Goal: Information Seeking & Learning: Find specific fact

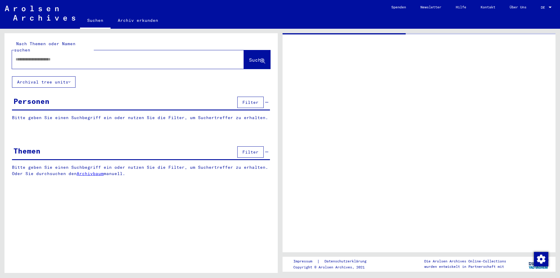
type input "*********"
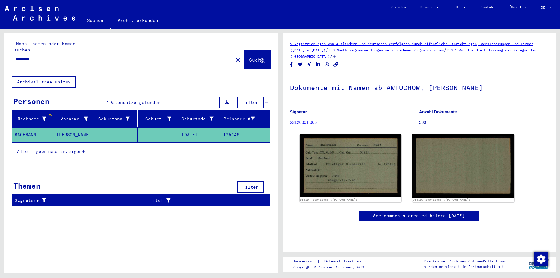
click at [234, 56] on mat-icon "close" at bounding box center [237, 59] width 7 height 7
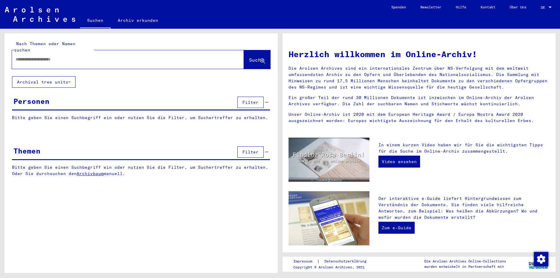
click at [22, 56] on input "text" at bounding box center [121, 59] width 210 height 6
type input "*****"
click at [249, 57] on span "Suche" at bounding box center [256, 60] width 15 height 6
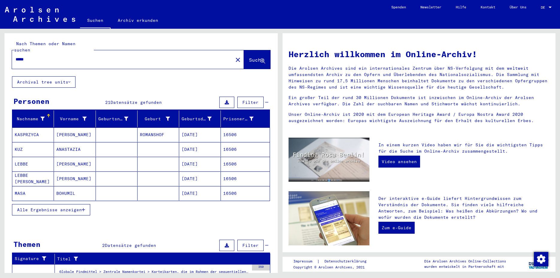
click at [84, 208] on icon "button" at bounding box center [83, 210] width 3 height 4
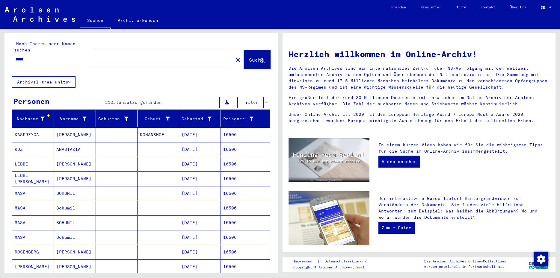
click at [234, 56] on mat-icon "close" at bounding box center [237, 59] width 7 height 7
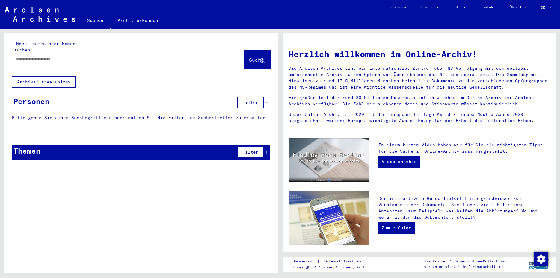
click at [18, 56] on input "text" at bounding box center [121, 59] width 210 height 6
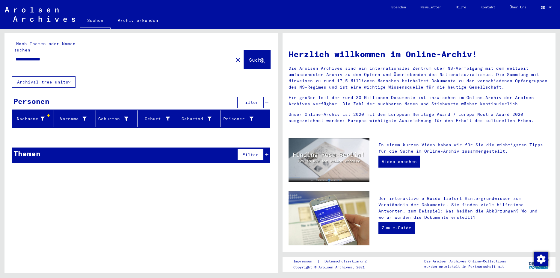
click at [48, 56] on input "**********" at bounding box center [121, 59] width 210 height 6
type input "**********"
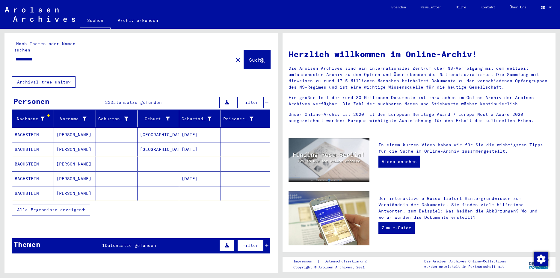
click at [143, 130] on mat-cell "[GEOGRAPHIC_DATA]" at bounding box center [159, 135] width 42 height 14
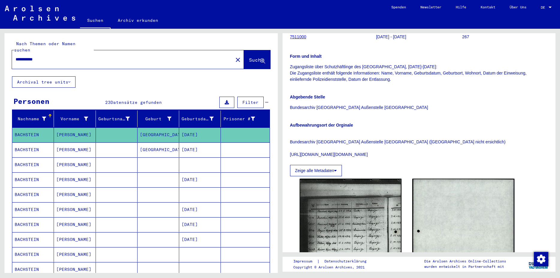
scroll to position [71, 0]
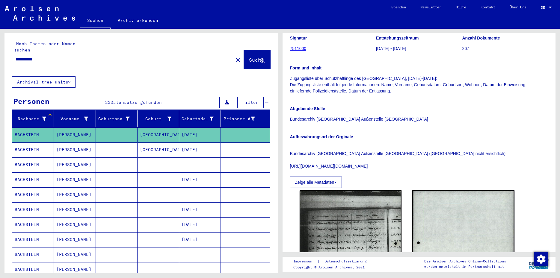
click at [200, 143] on mat-cell "[DATE]" at bounding box center [200, 150] width 42 height 15
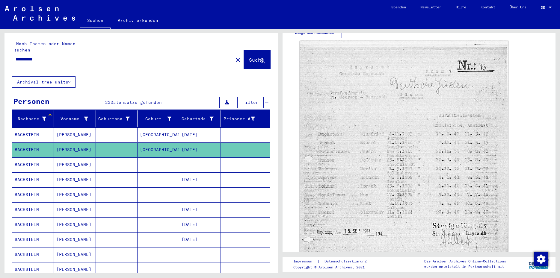
scroll to position [172, 0]
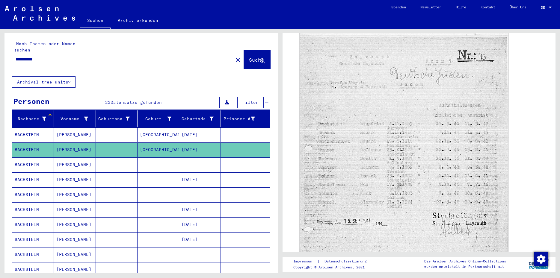
click at [198, 159] on mat-cell at bounding box center [200, 165] width 42 height 15
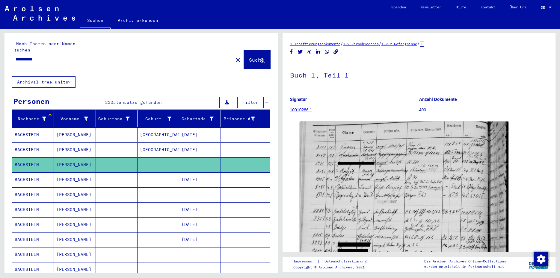
click at [192, 175] on mat-cell "[DATE]" at bounding box center [200, 180] width 42 height 15
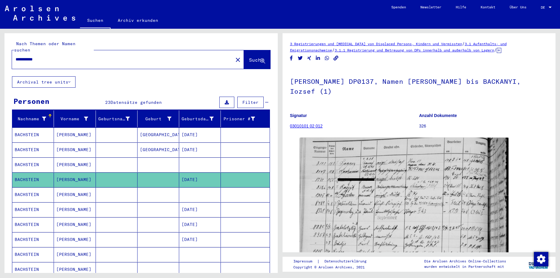
click at [189, 191] on mat-cell at bounding box center [200, 195] width 42 height 15
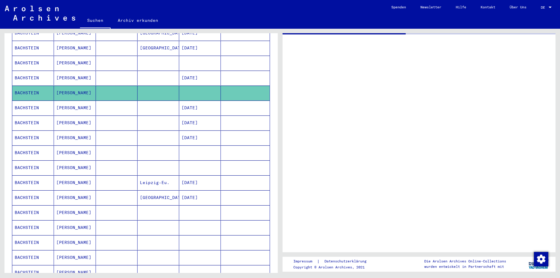
scroll to position [109, 0]
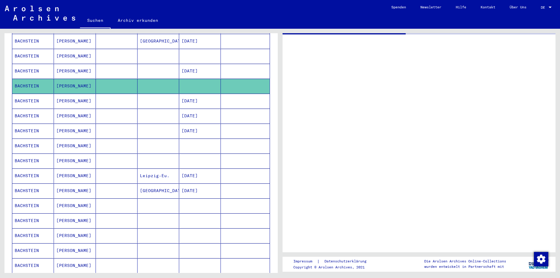
click at [221, 172] on mat-cell at bounding box center [245, 176] width 49 height 15
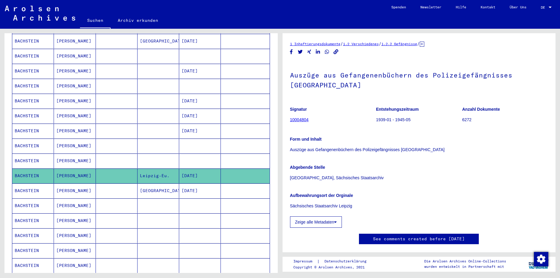
click at [207, 186] on mat-cell "[DATE]" at bounding box center [200, 191] width 42 height 15
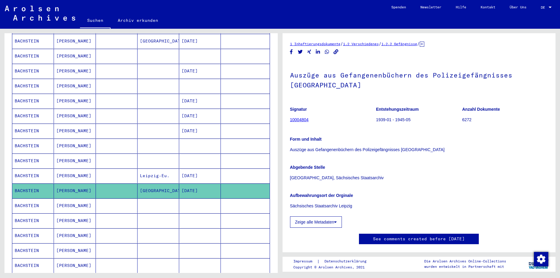
click at [202, 79] on mat-cell at bounding box center [200, 86] width 42 height 15
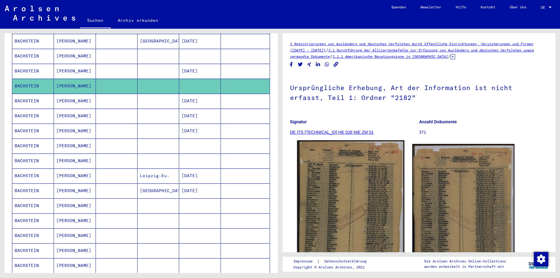
click at [363, 179] on img at bounding box center [350, 214] width 107 height 147
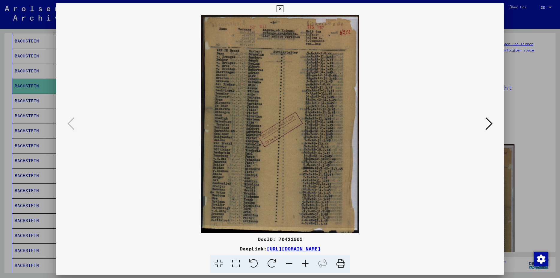
click at [236, 262] on icon at bounding box center [235, 264] width 17 height 18
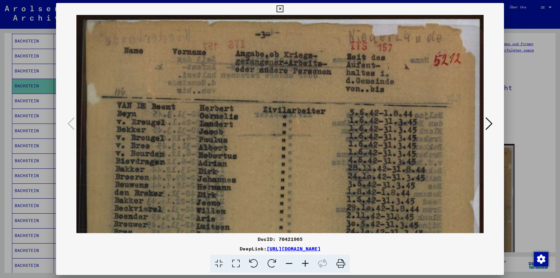
click at [283, 10] on icon at bounding box center [280, 8] width 7 height 7
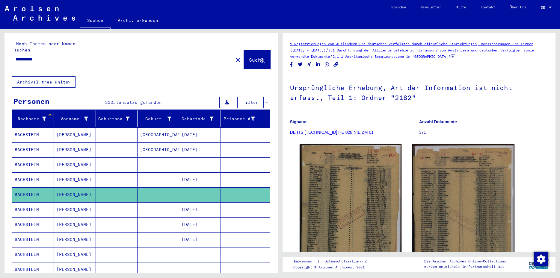
click at [234, 56] on mat-icon "close" at bounding box center [237, 59] width 7 height 7
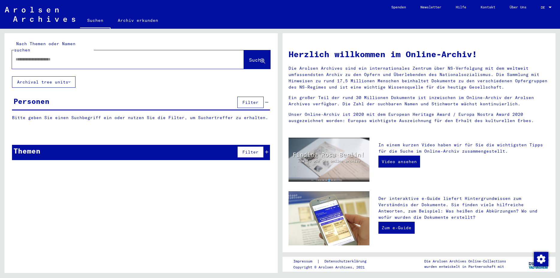
click at [17, 56] on input "text" at bounding box center [121, 59] width 210 height 6
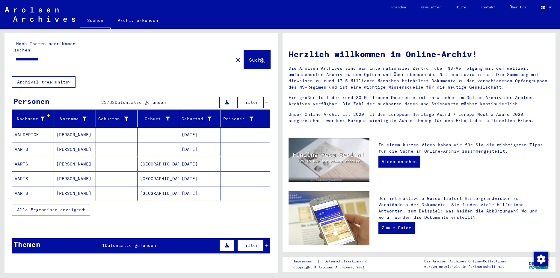
click at [265, 244] on icon at bounding box center [266, 246] width 3 height 4
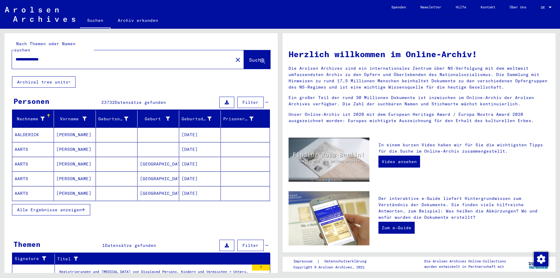
click at [85, 56] on input "**********" at bounding box center [121, 59] width 210 height 6
type input "**********"
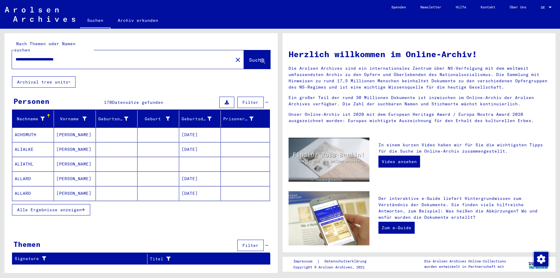
click at [83, 208] on icon "button" at bounding box center [83, 210] width 3 height 4
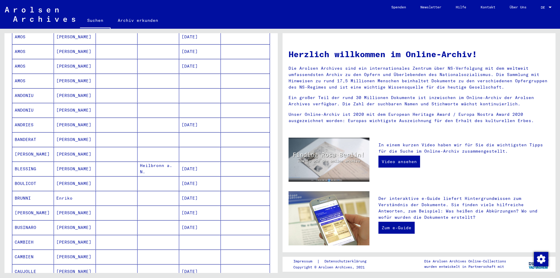
scroll to position [182, 0]
